Goal: Information Seeking & Learning: Learn about a topic

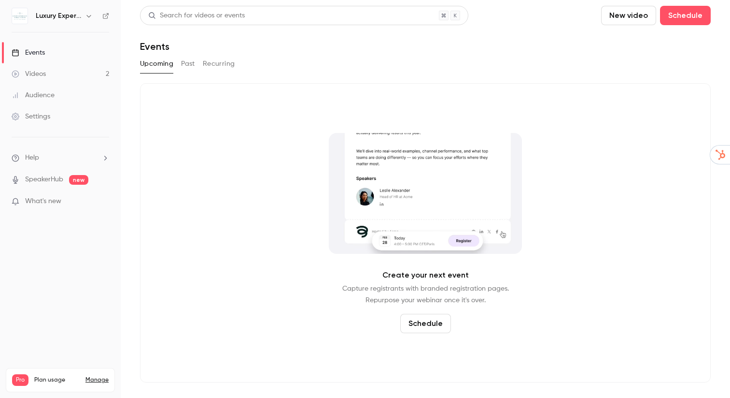
click at [90, 75] on link "Videos 2" at bounding box center [60, 73] width 121 height 21
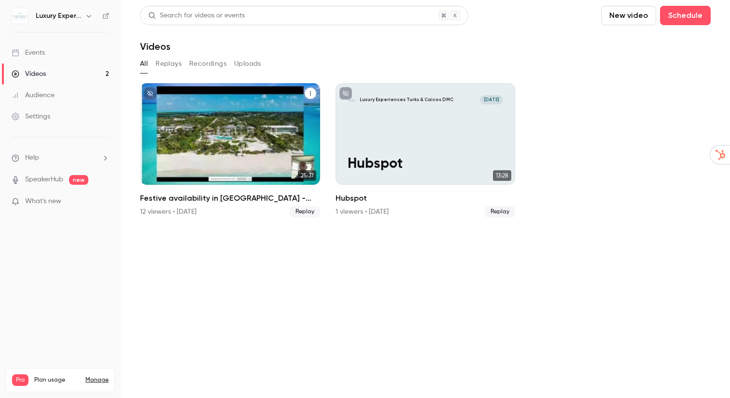
click at [314, 133] on div "Festive availability in Turks & Caicos - what you need to know!" at bounding box center [230, 133] width 180 height 101
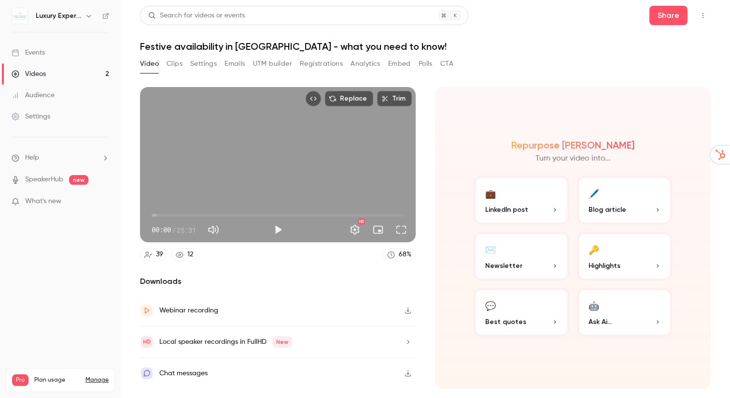
click at [373, 65] on button "Analytics" at bounding box center [366, 63] width 30 height 15
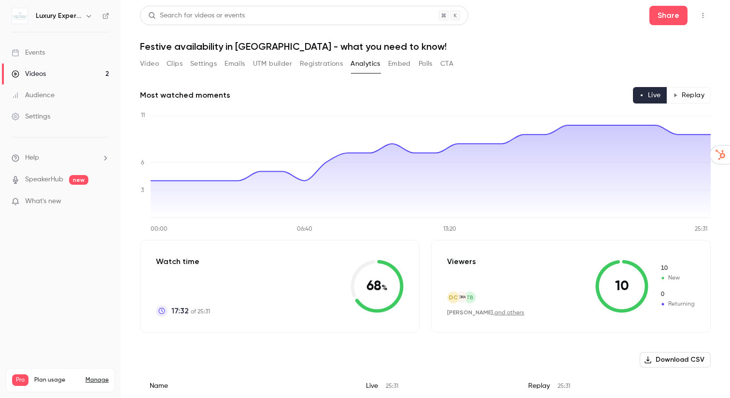
scroll to position [6, 0]
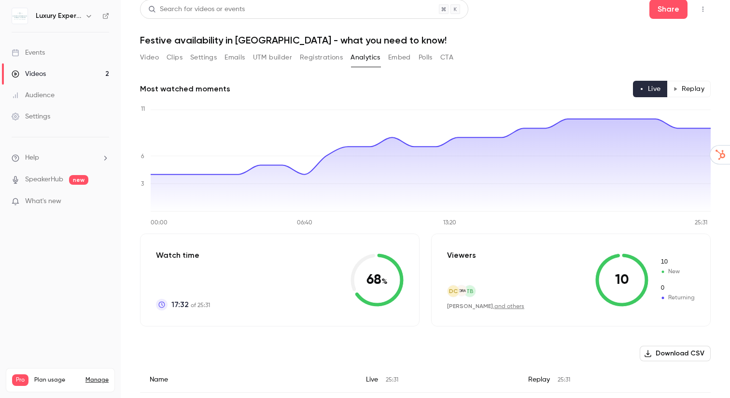
click at [698, 91] on button "Replay" at bounding box center [689, 89] width 44 height 16
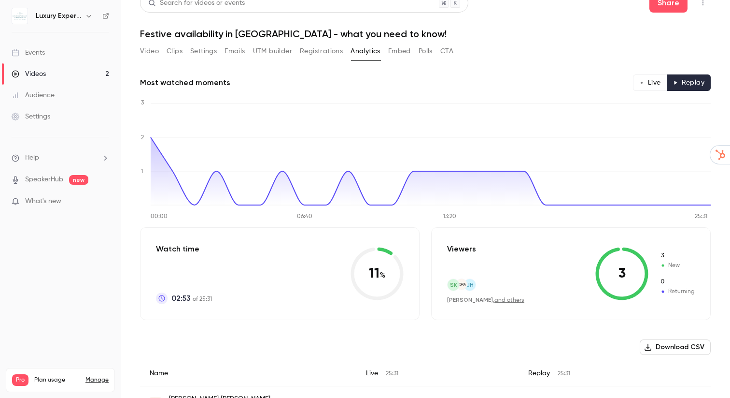
scroll to position [18, 0]
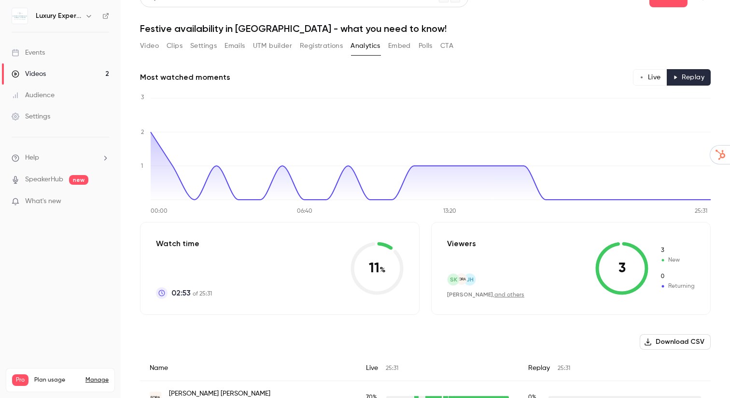
click at [653, 77] on button "Live" at bounding box center [650, 77] width 34 height 16
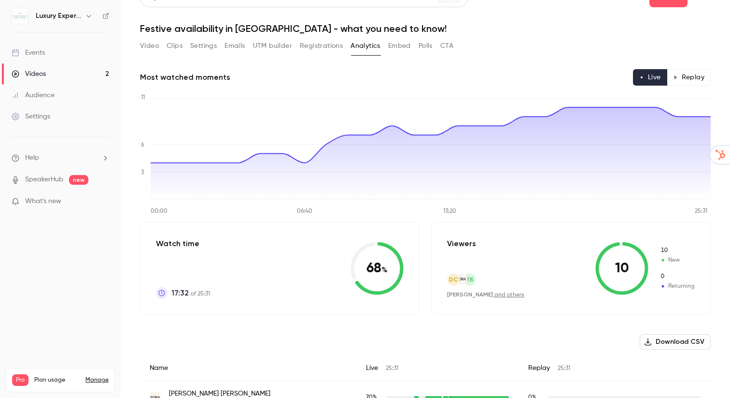
click at [693, 76] on button "Replay" at bounding box center [689, 77] width 44 height 16
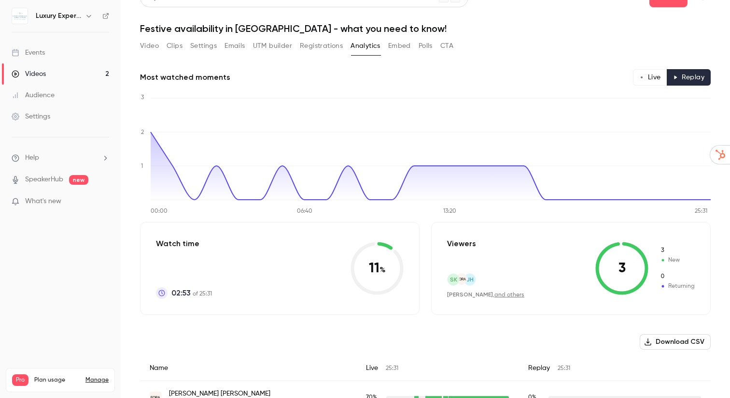
click at [516, 297] on link "and others" at bounding box center [510, 295] width 30 height 6
